Goal: Complete application form

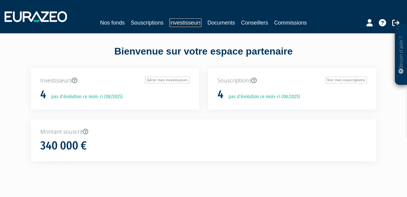
click at [176, 19] on link "Investisseurs" at bounding box center [186, 23] width 32 height 8
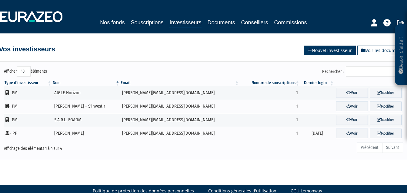
click at [327, 49] on link "Nouvel investisseur" at bounding box center [330, 50] width 52 height 10
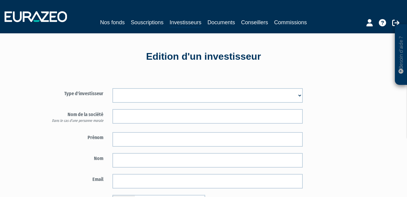
click at [297, 96] on select "Mr [PERSON_NAME] Société" at bounding box center [208, 95] width 190 height 15
select select "2"
click at [113, 88] on select "Mr Mme Société" at bounding box center [208, 95] width 190 height 15
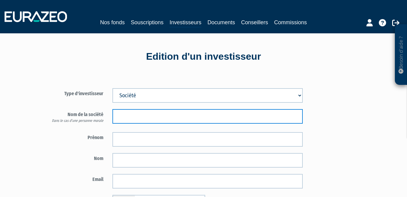
click at [167, 118] on input "text" at bounding box center [208, 116] width 190 height 15
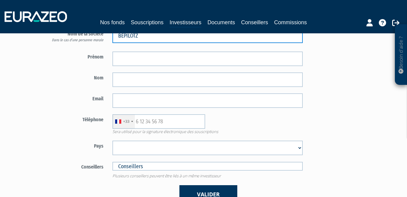
scroll to position [91, 0]
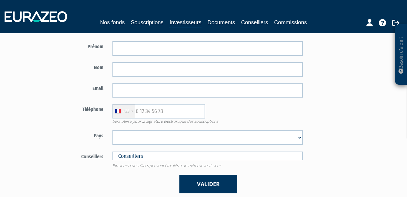
type input "BEPILOTZ"
click at [232, 156] on input "text" at bounding box center [208, 156] width 190 height 9
click at [232, 152] on input "text" at bounding box center [208, 156] width 190 height 9
click at [122, 156] on input "text" at bounding box center [208, 156] width 190 height 9
type input "Conseillers"
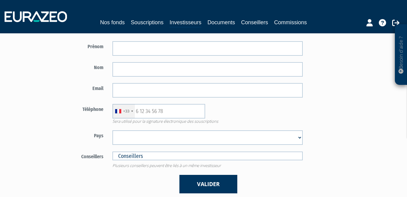
click at [87, 136] on label "Pays" at bounding box center [75, 134] width 66 height 9
click at [214, 136] on select "Afghanistan Afrique du Sud Albanie Algérie Allemagne Andorre Angola Anguilla An…" at bounding box center [208, 137] width 190 height 15
select select "75"
click at [113, 130] on select "Afghanistan Afrique du Sud Albanie Algérie Allemagne Andorre Angola Anguilla An…" at bounding box center [208, 137] width 190 height 15
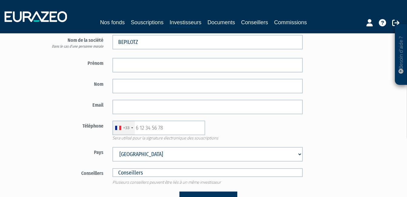
scroll to position [30, 0]
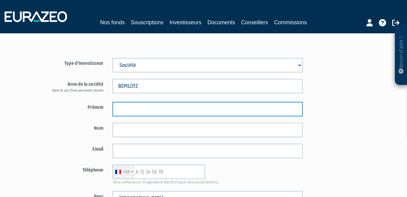
click at [145, 110] on input "text" at bounding box center [208, 109] width 190 height 15
type input "Stéphane"
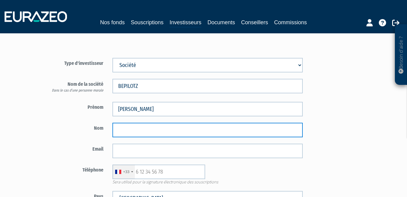
click at [168, 130] on input "text" at bounding box center [208, 130] width 190 height 15
type input "LOTZ"
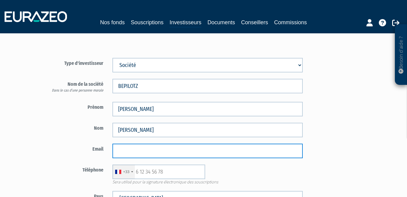
click at [169, 151] on input "email" at bounding box center [208, 151] width 190 height 15
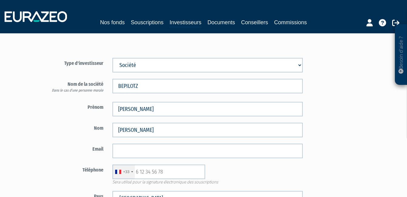
click at [135, 170] on div "+33" at bounding box center [124, 172] width 22 height 14
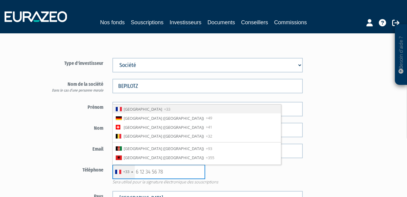
click at [138, 172] on input "text" at bounding box center [159, 172] width 93 height 15
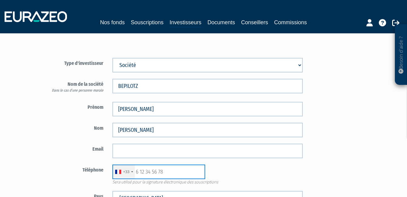
paste input "0744722850"
type input "0744722850"
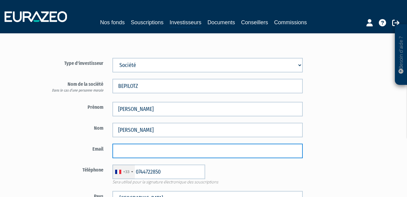
click at [128, 152] on input "email" at bounding box center [208, 151] width 190 height 15
click at [134, 147] on input "email" at bounding box center [208, 151] width 190 height 15
paste input "[EMAIL_ADDRESS][PERSON_NAME][DOMAIN_NAME]"
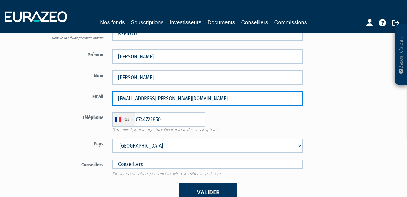
scroll to position [91, 0]
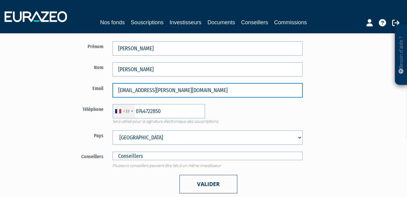
type input "[EMAIL_ADDRESS][PERSON_NAME][DOMAIN_NAME]"
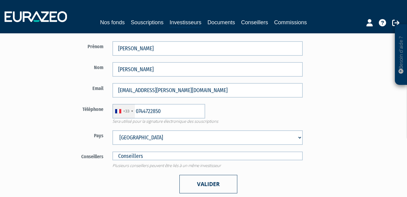
click at [214, 181] on button "Valider" at bounding box center [209, 184] width 58 height 19
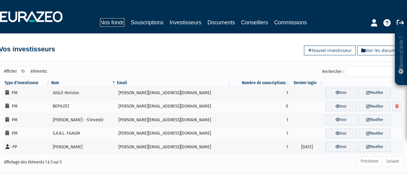
click at [117, 19] on link "Nos fonds" at bounding box center [112, 22] width 25 height 8
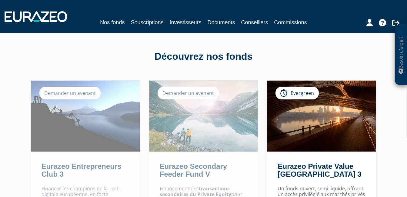
click at [67, 94] on div "Demander un avenant" at bounding box center [69, 93] width 61 height 13
click at [82, 118] on img at bounding box center [85, 116] width 109 height 71
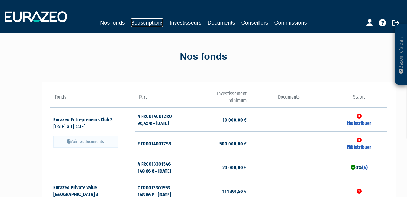
click at [151, 22] on link "Souscriptions" at bounding box center [147, 23] width 33 height 8
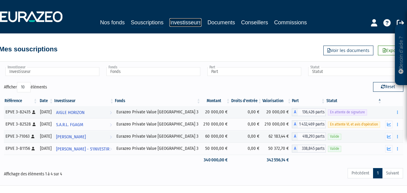
click at [189, 22] on link "Investisseurs" at bounding box center [186, 22] width 32 height 8
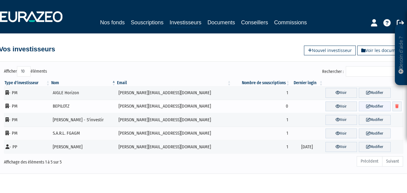
click at [369, 107] on link "Modifier" at bounding box center [375, 106] width 32 height 10
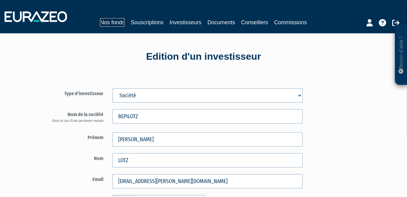
click at [113, 22] on link "Nos fonds" at bounding box center [112, 22] width 25 height 8
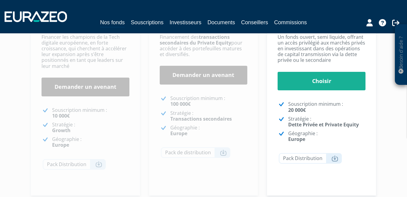
scroll to position [121, 0]
